Goal: Task Accomplishment & Management: Complete application form

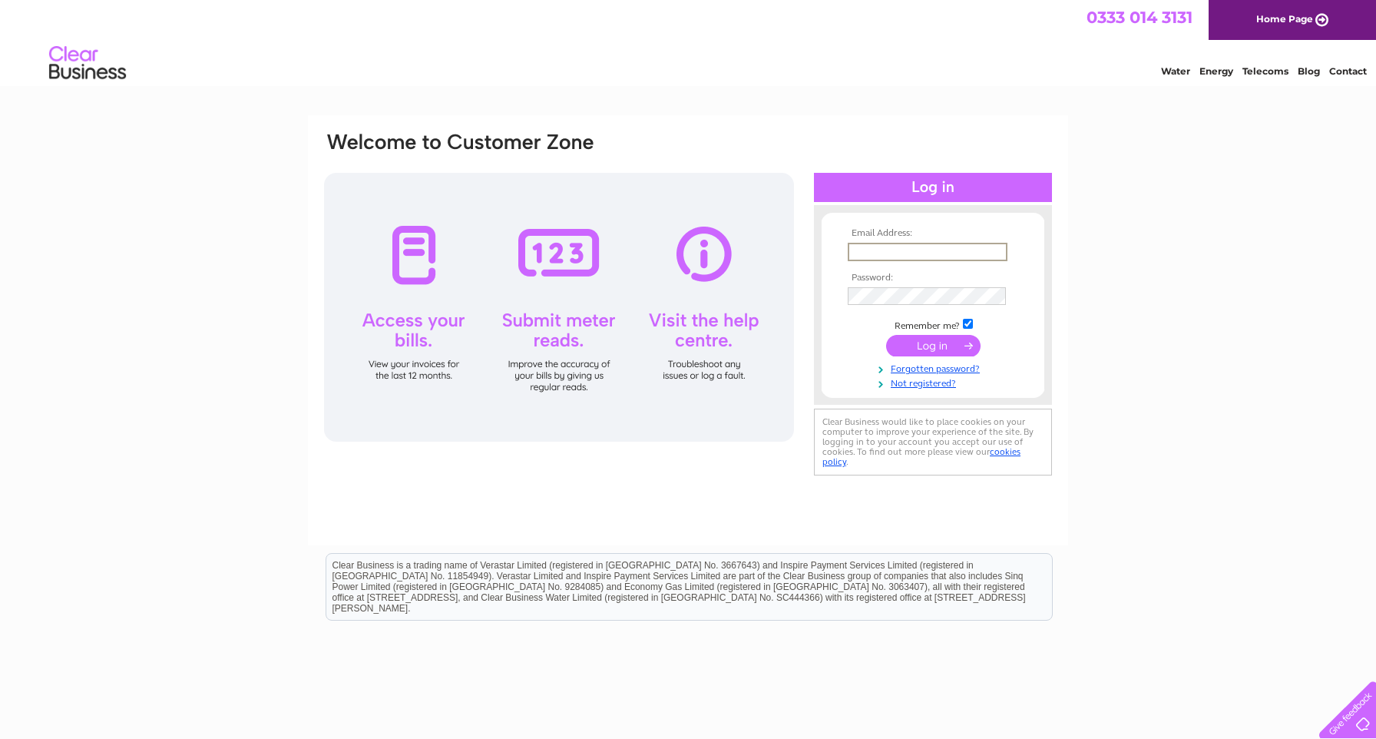
type input "hr@irepairscotland.com"
click at [927, 348] on input "submit" at bounding box center [933, 345] width 94 height 21
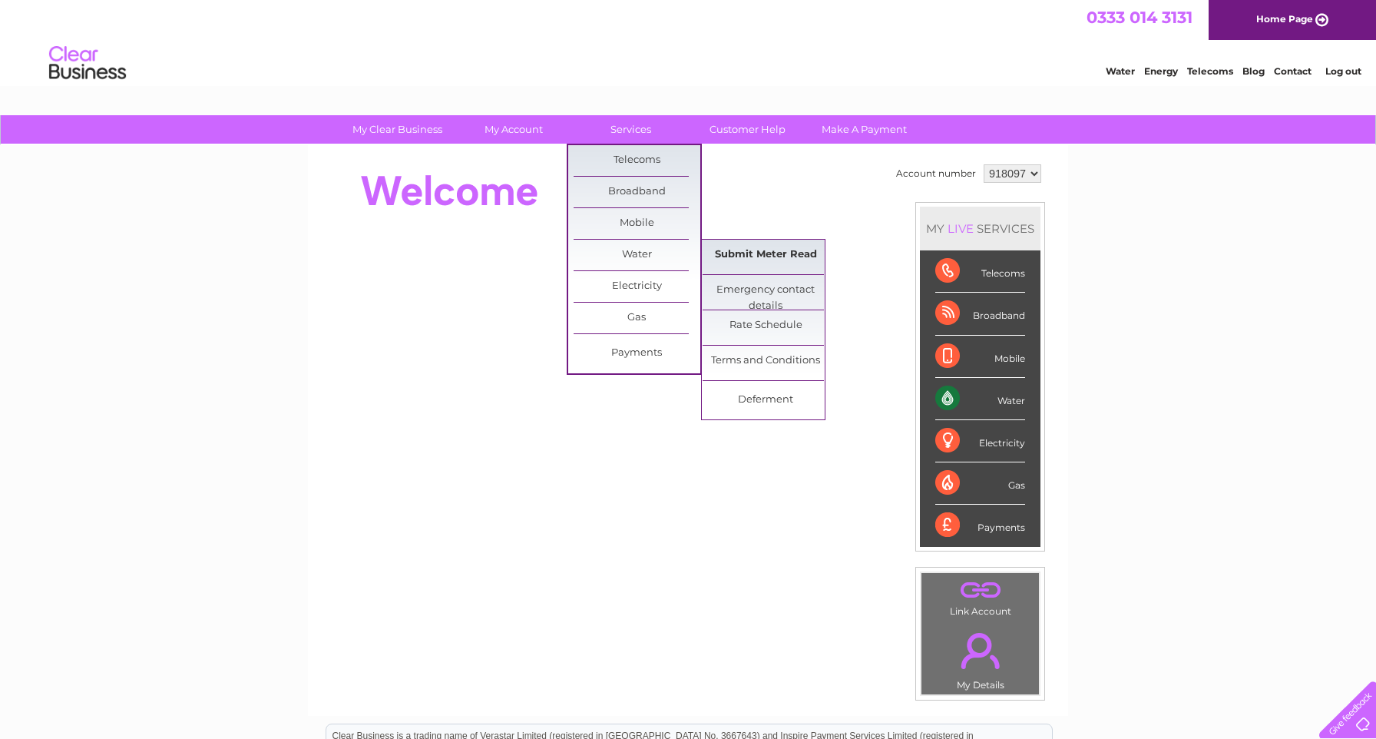
click at [762, 246] on link "Submit Meter Read" at bounding box center [766, 255] width 127 height 31
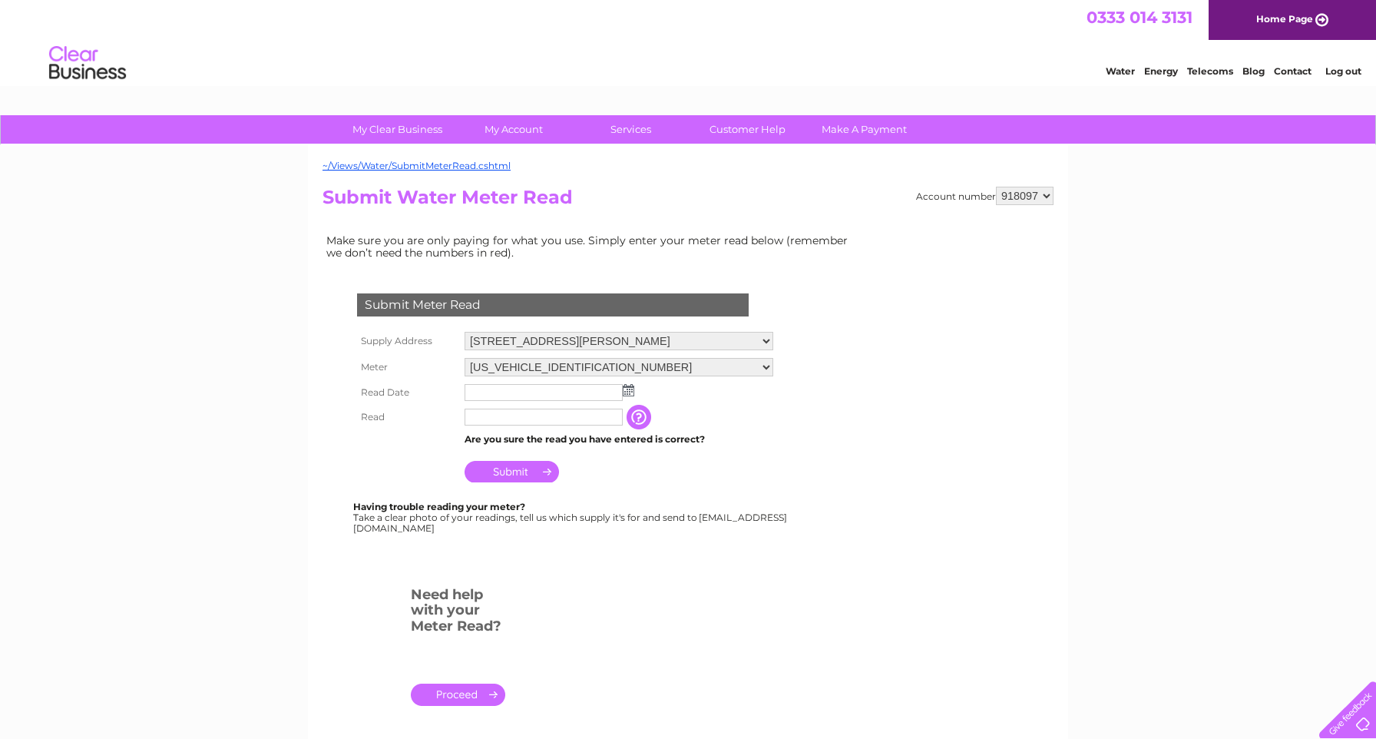
click at [592, 384] on input "text" at bounding box center [544, 392] width 158 height 17
select select "918098"
click at [629, 384] on img at bounding box center [629, 390] width 12 height 12
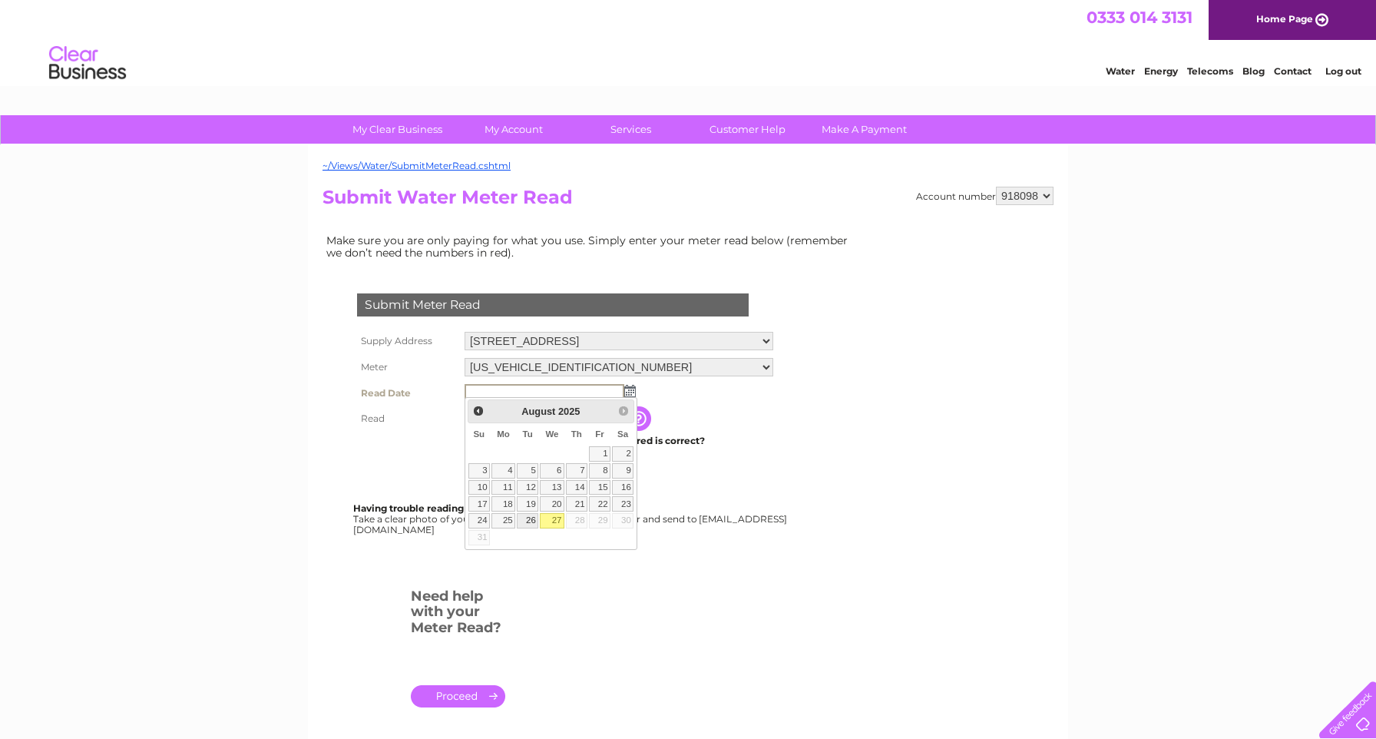
click at [533, 515] on link "26" at bounding box center [527, 520] width 21 height 15
type input "2025/08/26"
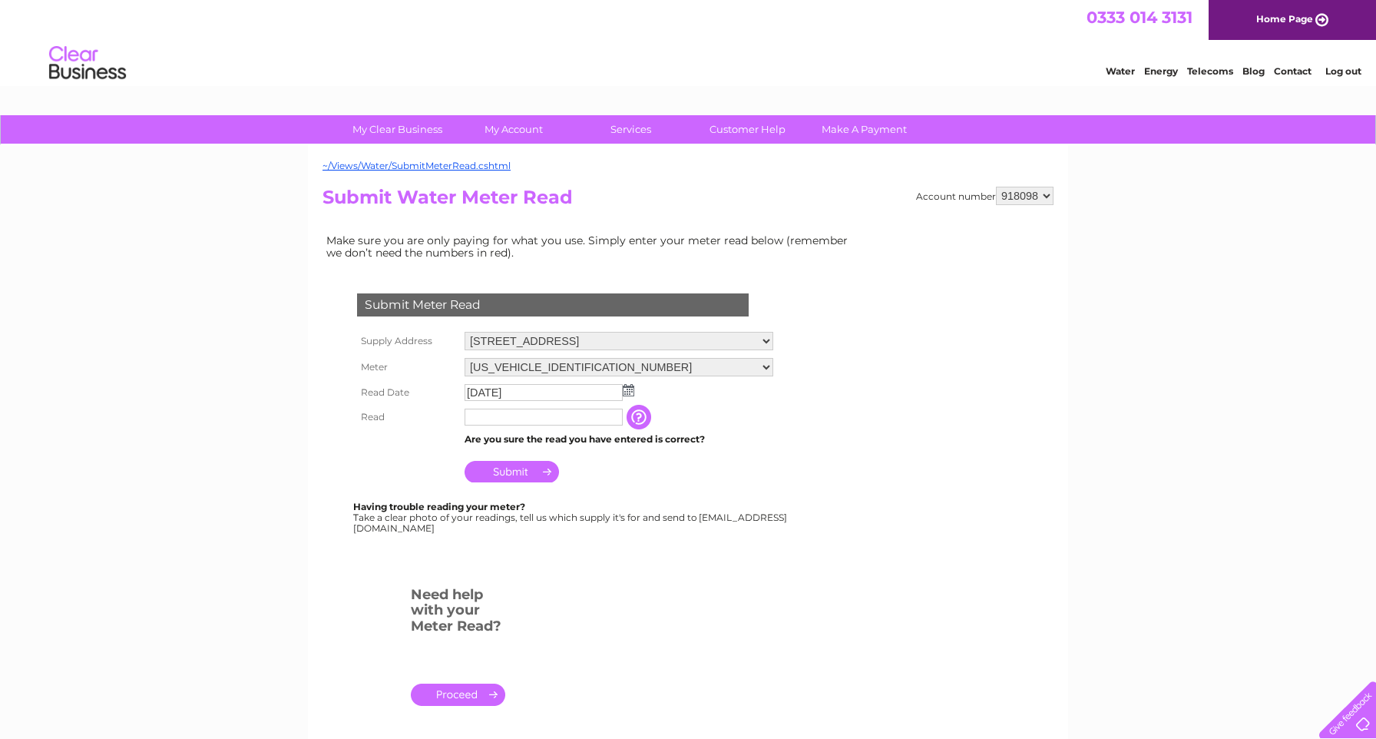
click at [532, 412] on input "text" at bounding box center [544, 416] width 158 height 17
type input "0412"
click at [536, 468] on input "Submit" at bounding box center [512, 472] width 94 height 21
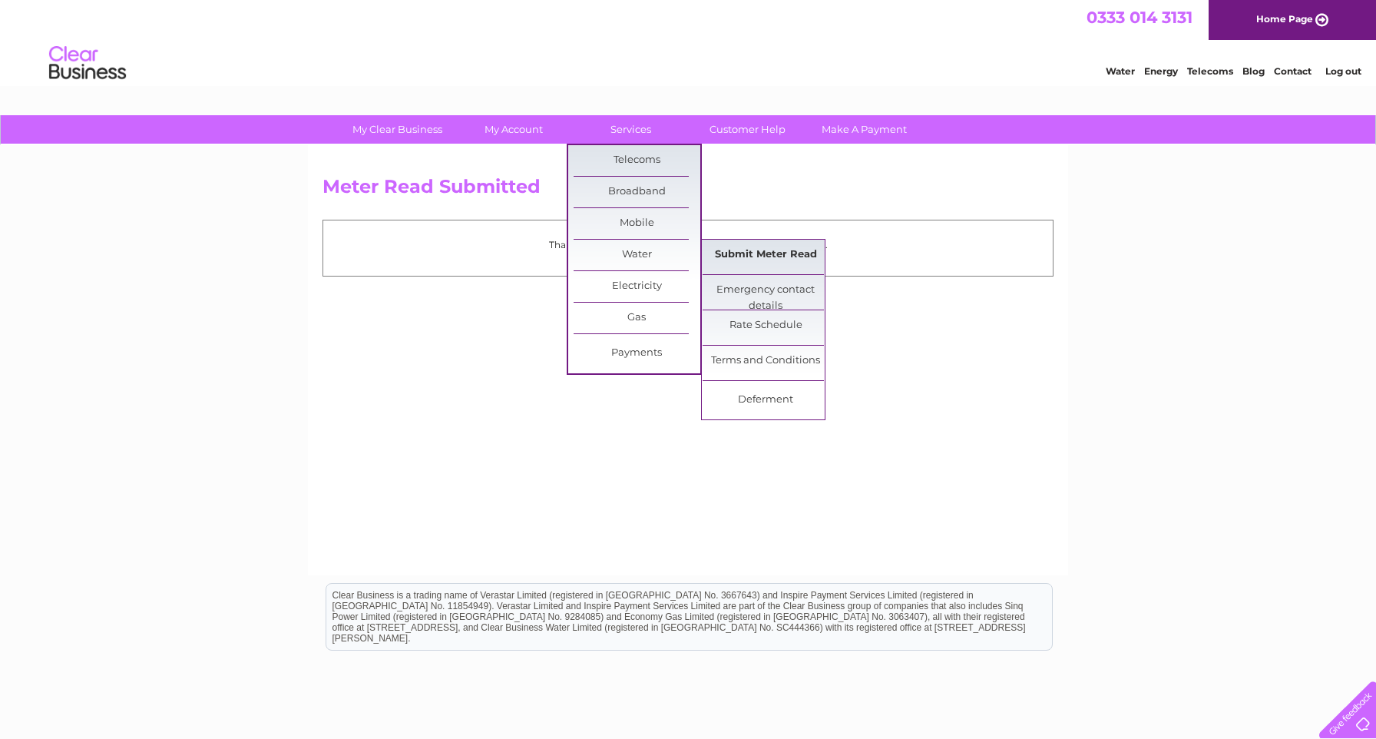
click at [773, 254] on link "Submit Meter Read" at bounding box center [766, 255] width 127 height 31
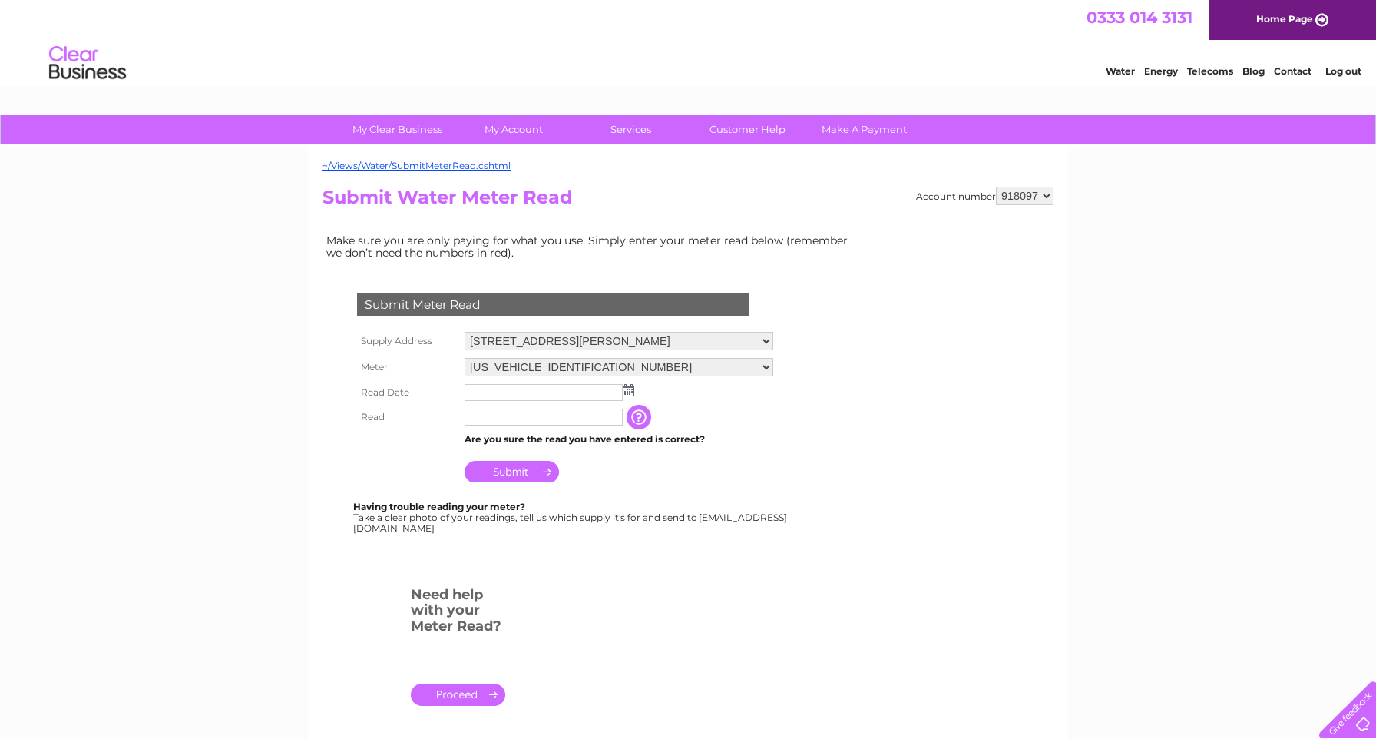
click at [628, 388] on img at bounding box center [629, 390] width 12 height 12
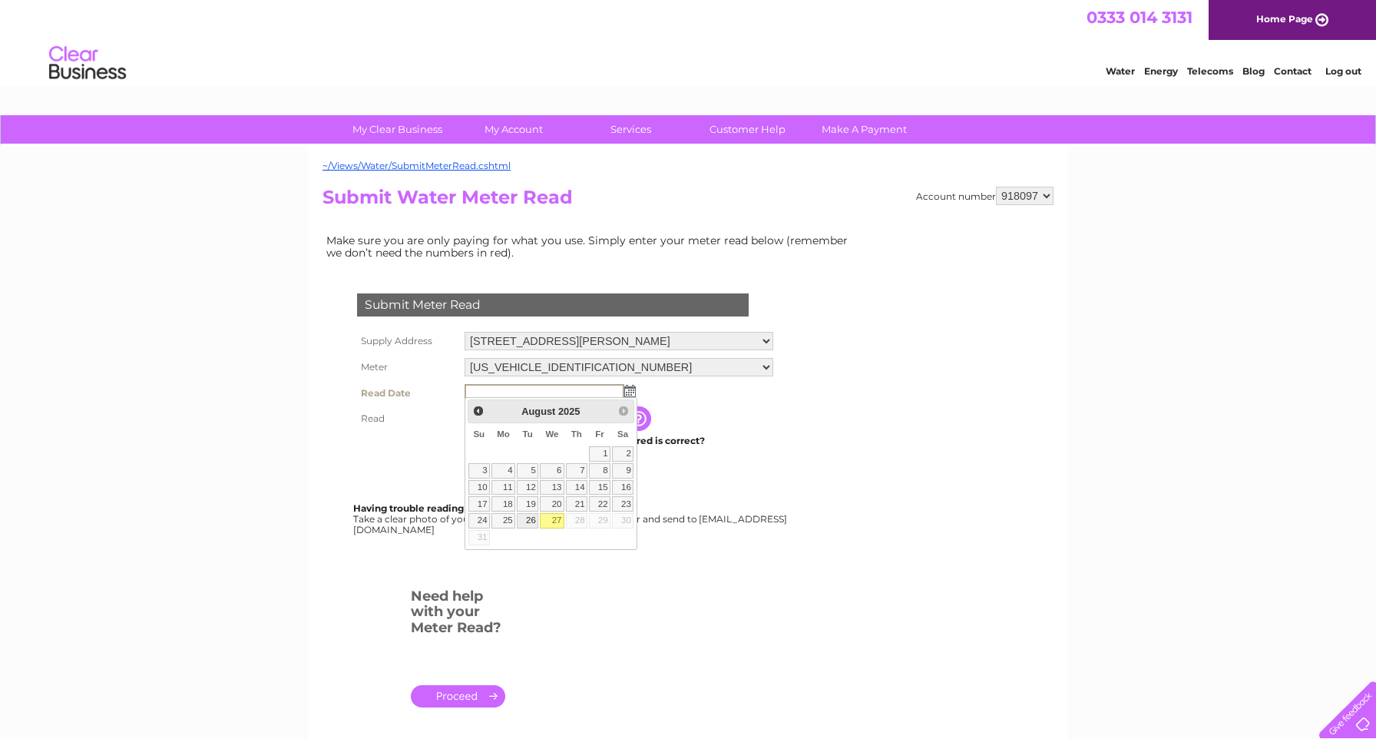
click at [532, 524] on link "26" at bounding box center [527, 520] width 21 height 15
type input "[DATE]"
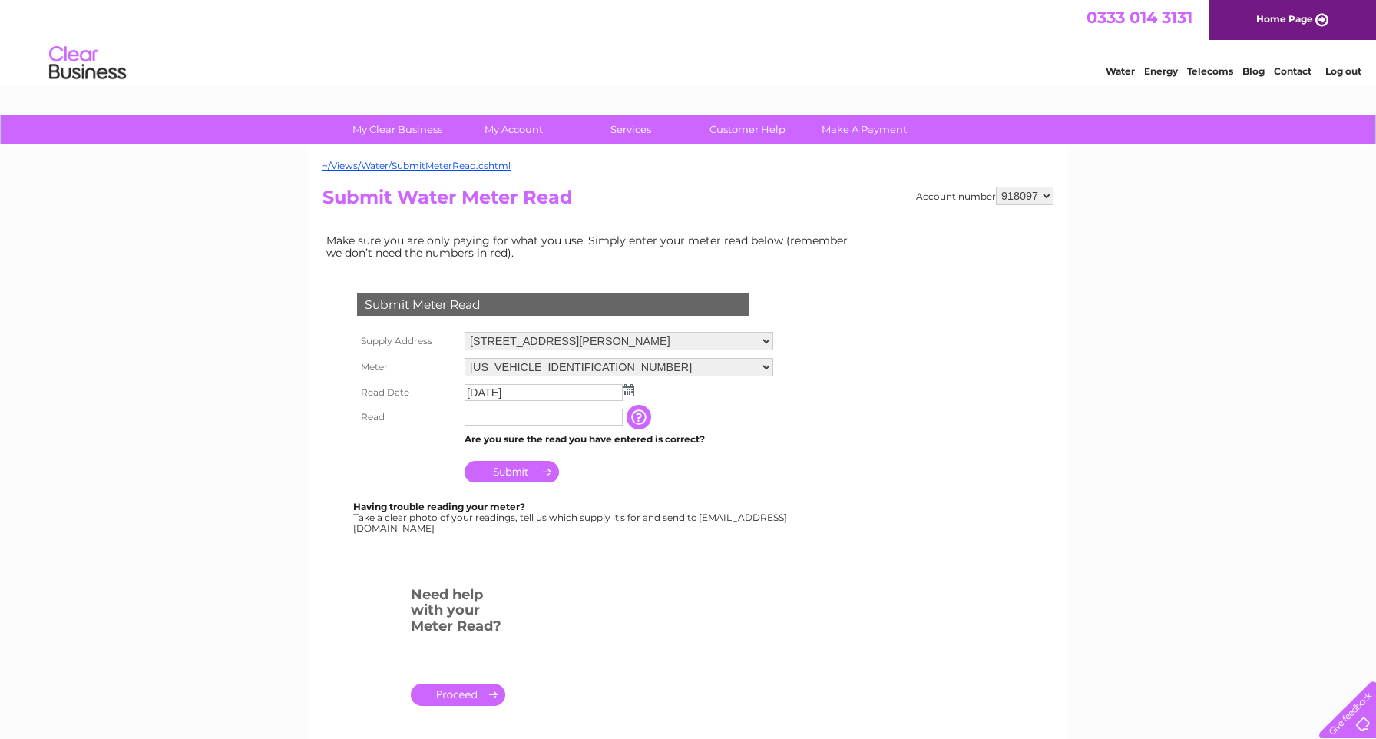
click at [524, 416] on input "text" at bounding box center [544, 416] width 158 height 17
